Goal: Navigation & Orientation: Find specific page/section

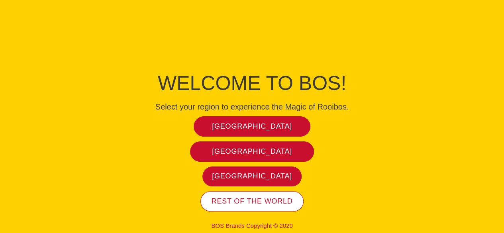
click at [268, 197] on span "Rest of the world" at bounding box center [252, 201] width 81 height 9
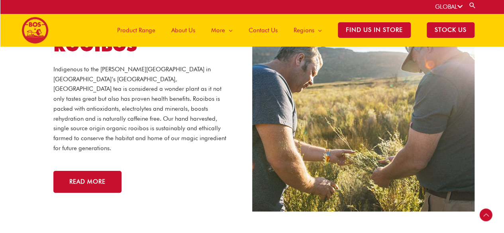
scroll to position [1532, 0]
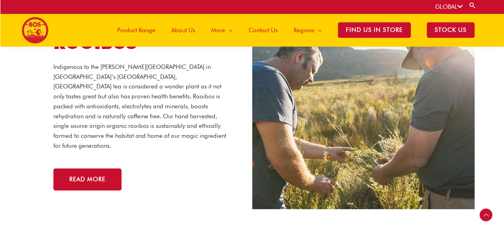
click at [182, 30] on span "About Us" at bounding box center [183, 30] width 24 height 24
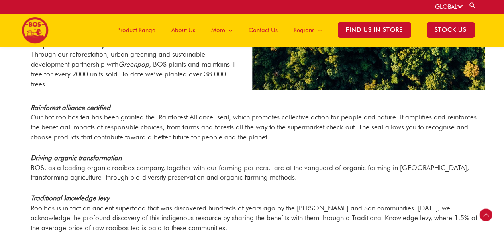
scroll to position [726, 0]
